Goal: Information Seeking & Learning: Find specific fact

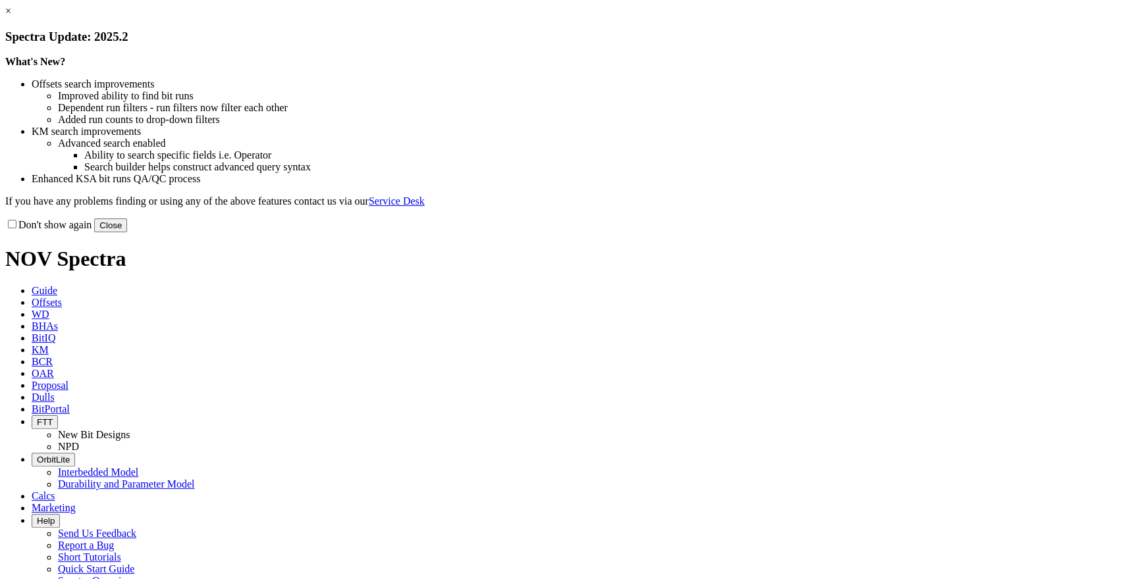
click at [11, 16] on link "×" at bounding box center [8, 10] width 6 height 11
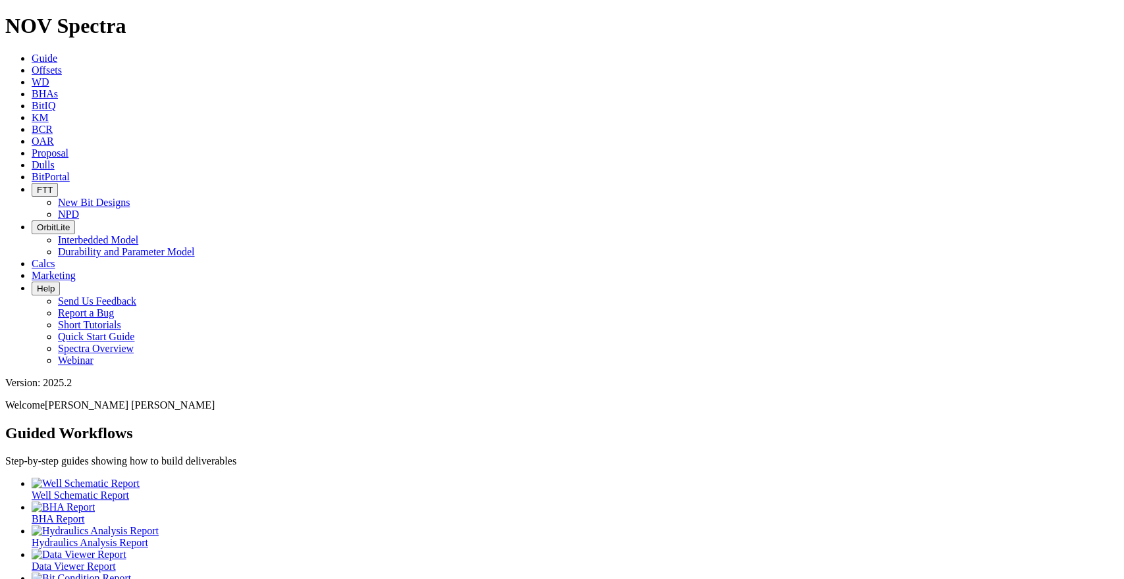
click at [49, 112] on link "KM" at bounding box center [40, 117] width 17 height 11
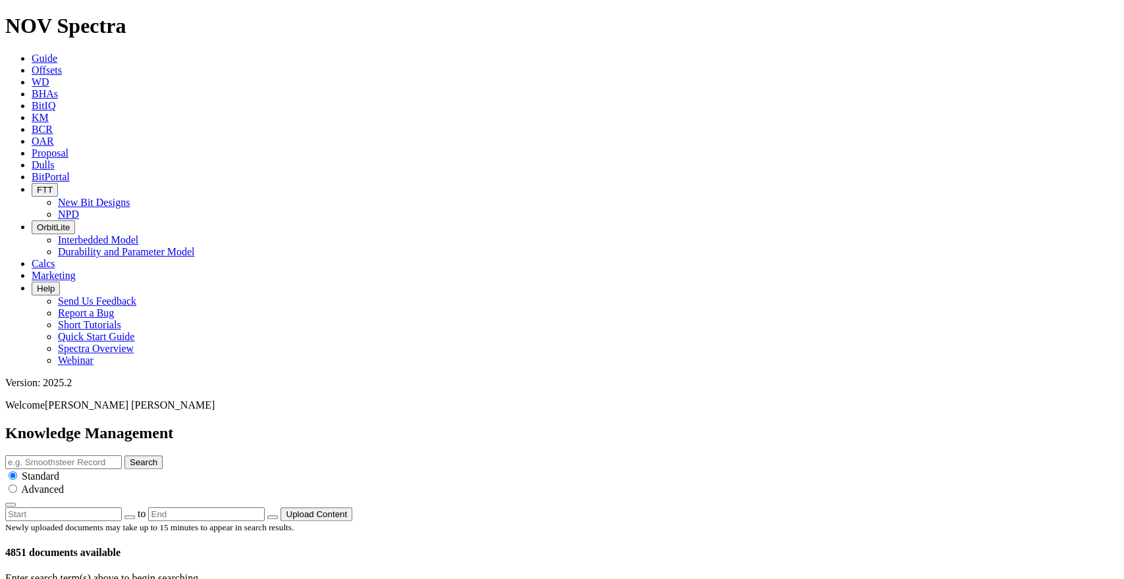
click at [122, 456] on input "text" at bounding box center [63, 463] width 117 height 14
type input "PUMP DLR"
click at [124, 456] on button "Search" at bounding box center [143, 463] width 38 height 14
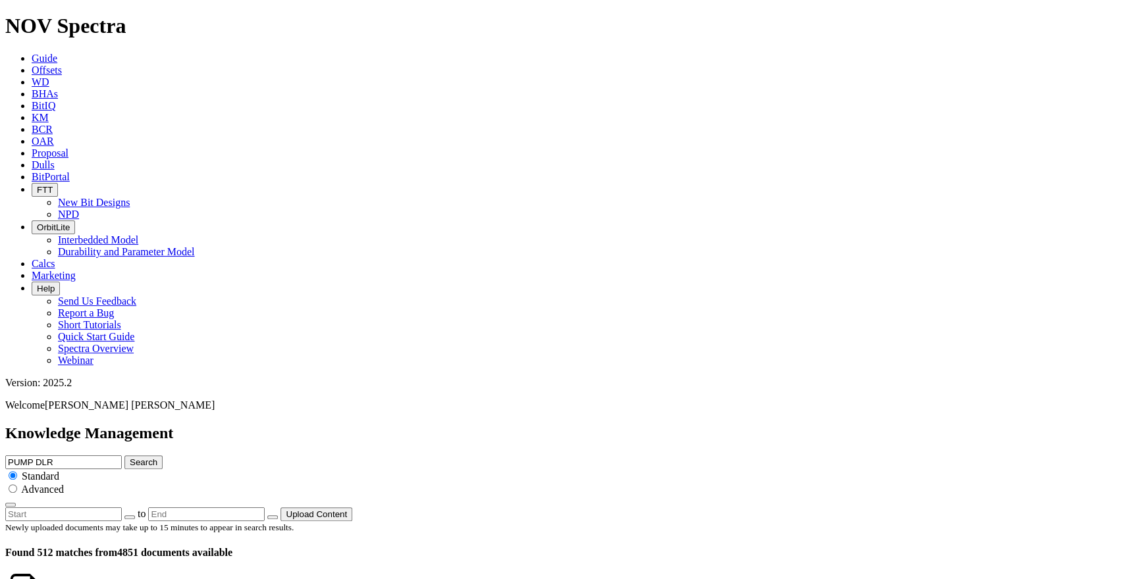
scroll to position [2218, 0]
